Goal: Navigation & Orientation: Understand site structure

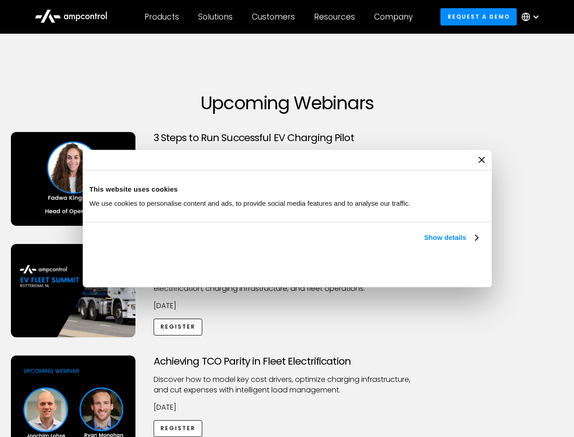
click at [424, 243] on link "Show details" at bounding box center [451, 237] width 54 height 11
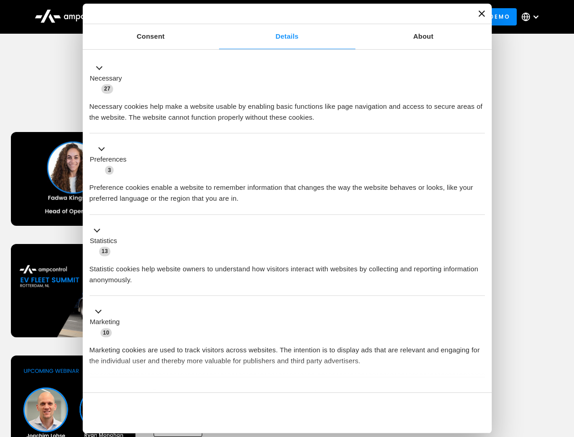
click at [479, 376] on ul "Necessary 27 Necessary cookies help make a website usable by enabling basic fun…" at bounding box center [287, 239] width 404 height 375
click at [564, 366] on div "Achieving TCO Parity in Fleet Electrification Discover how to model key cost dr…" at bounding box center [287, 426] width 571 height 143
click at [280, 17] on div "Customers" at bounding box center [273, 17] width 43 height 10
click at [161, 17] on div "Products" at bounding box center [162, 17] width 35 height 10
click at [216, 17] on div "Solutions" at bounding box center [215, 17] width 35 height 10
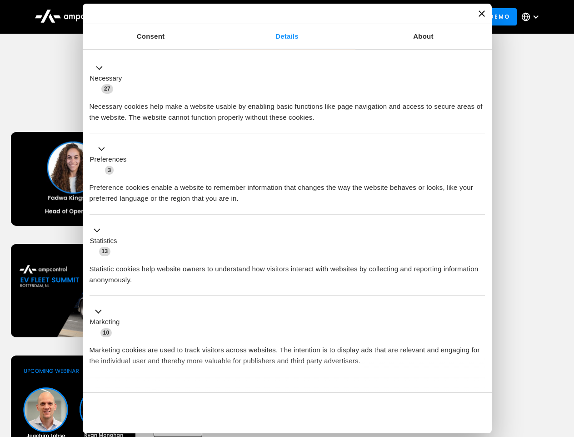
click at [275, 17] on div "Customers" at bounding box center [273, 17] width 43 height 10
click at [336, 17] on div "Resources" at bounding box center [334, 17] width 41 height 10
click at [397, 17] on div "Company" at bounding box center [393, 17] width 39 height 10
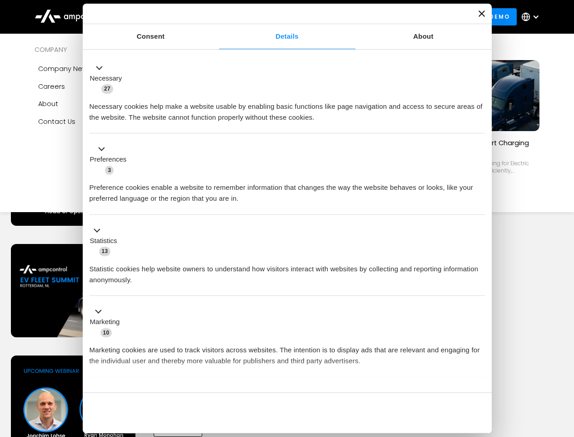
click at [533, 17] on div at bounding box center [535, 16] width 7 height 7
